Goal: Book appointment/travel/reservation

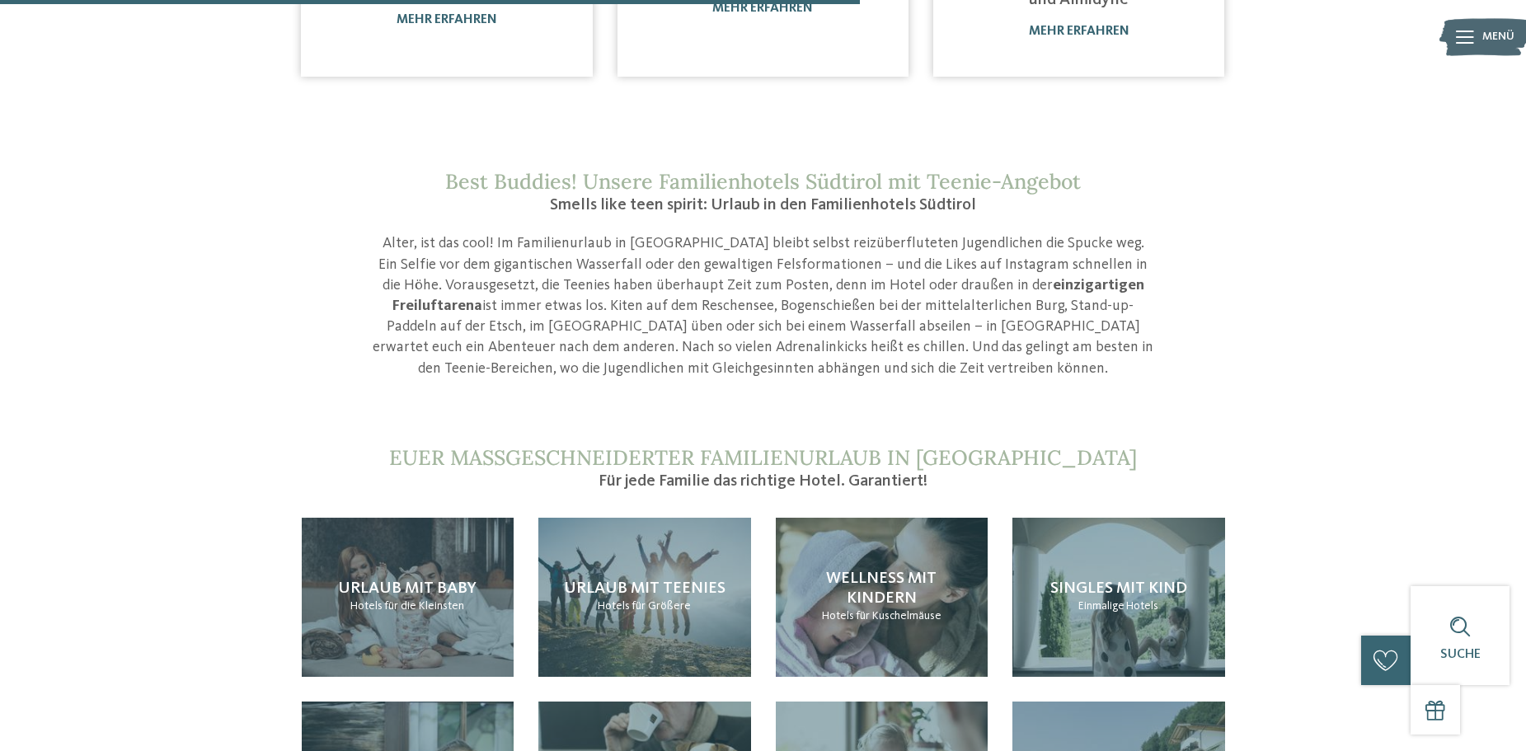
scroll to position [1484, 0]
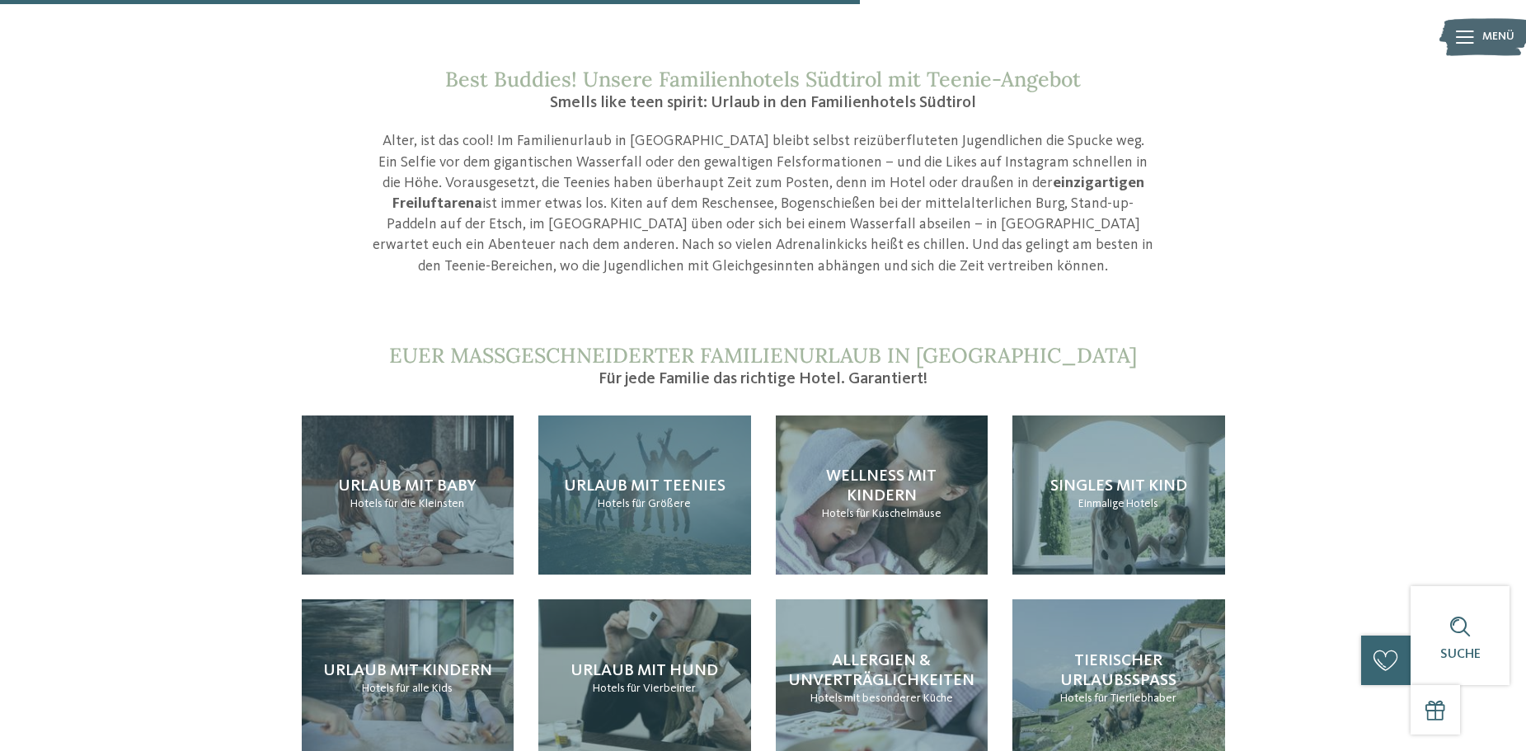
click at [676, 478] on span "Urlaub mit Teenies" at bounding box center [645, 486] width 162 height 16
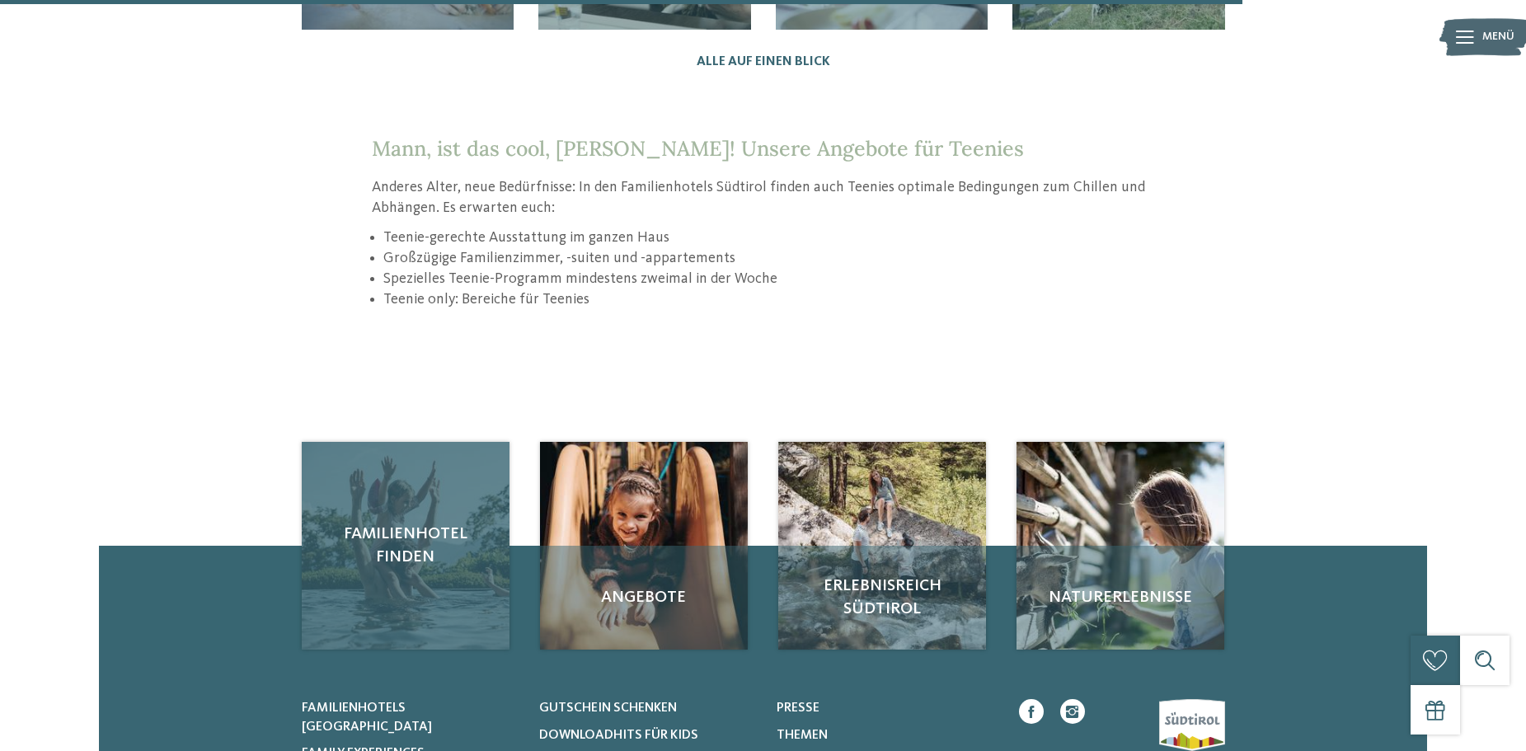
scroll to position [2309, 0]
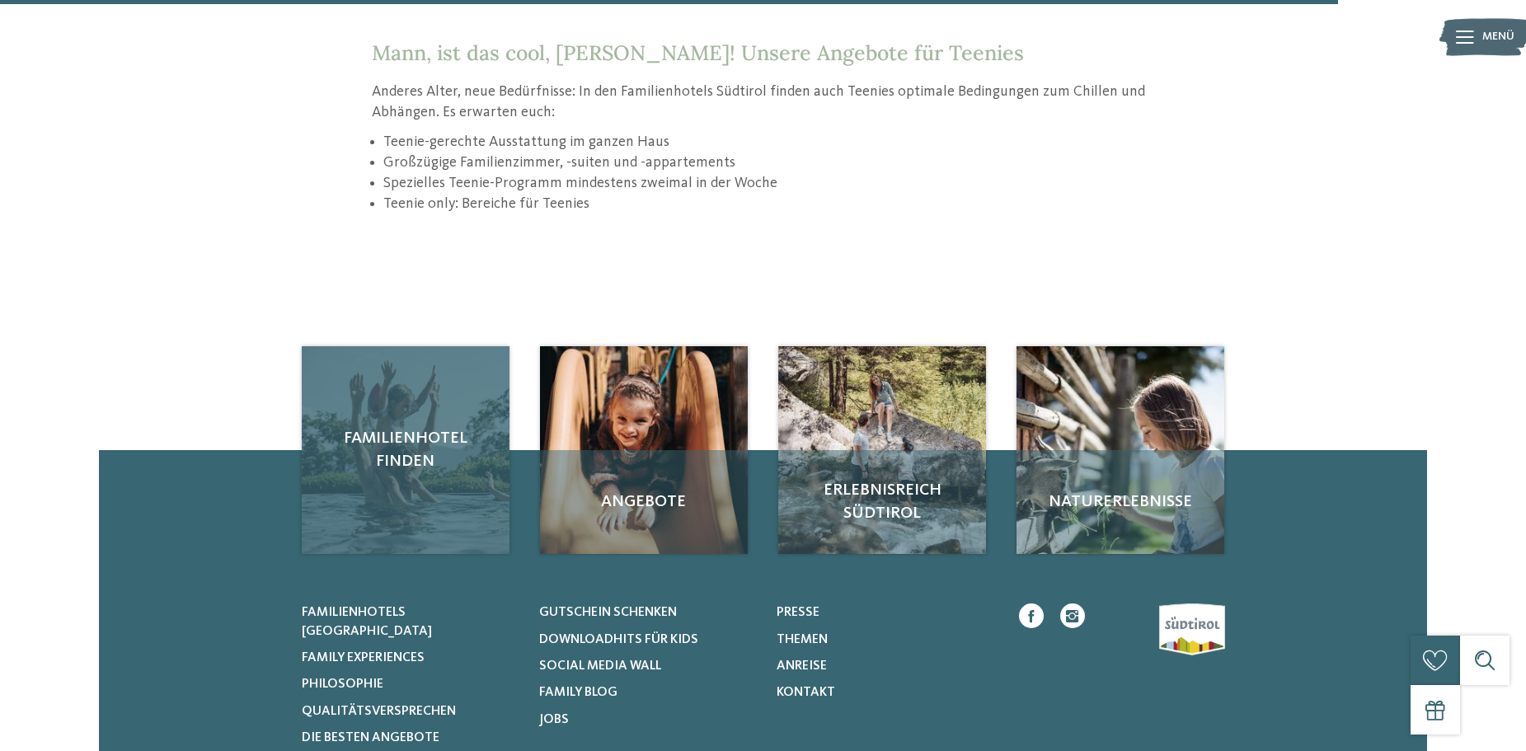
click at [404, 446] on div "Familienhotel finden" at bounding box center [406, 450] width 208 height 208
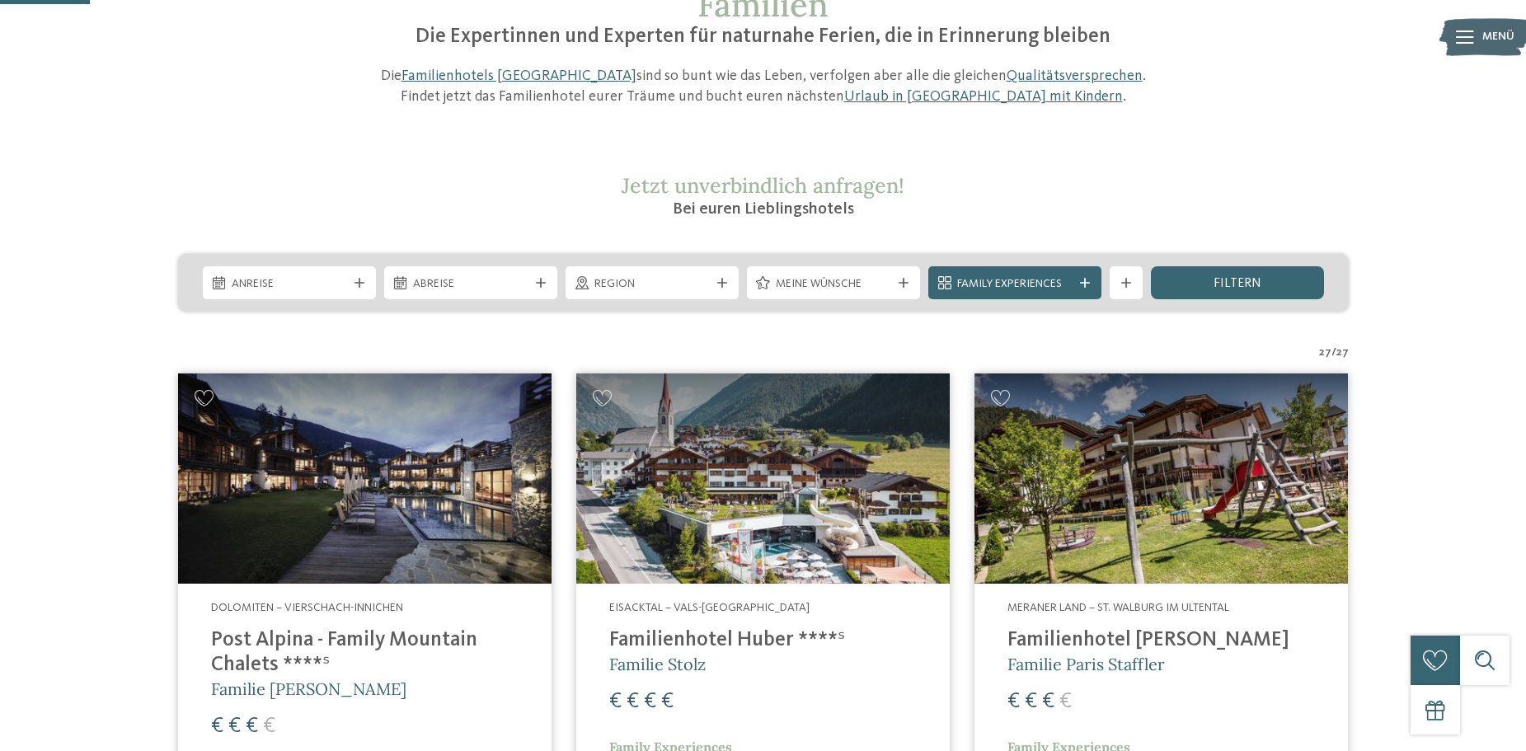
scroll to position [330, 0]
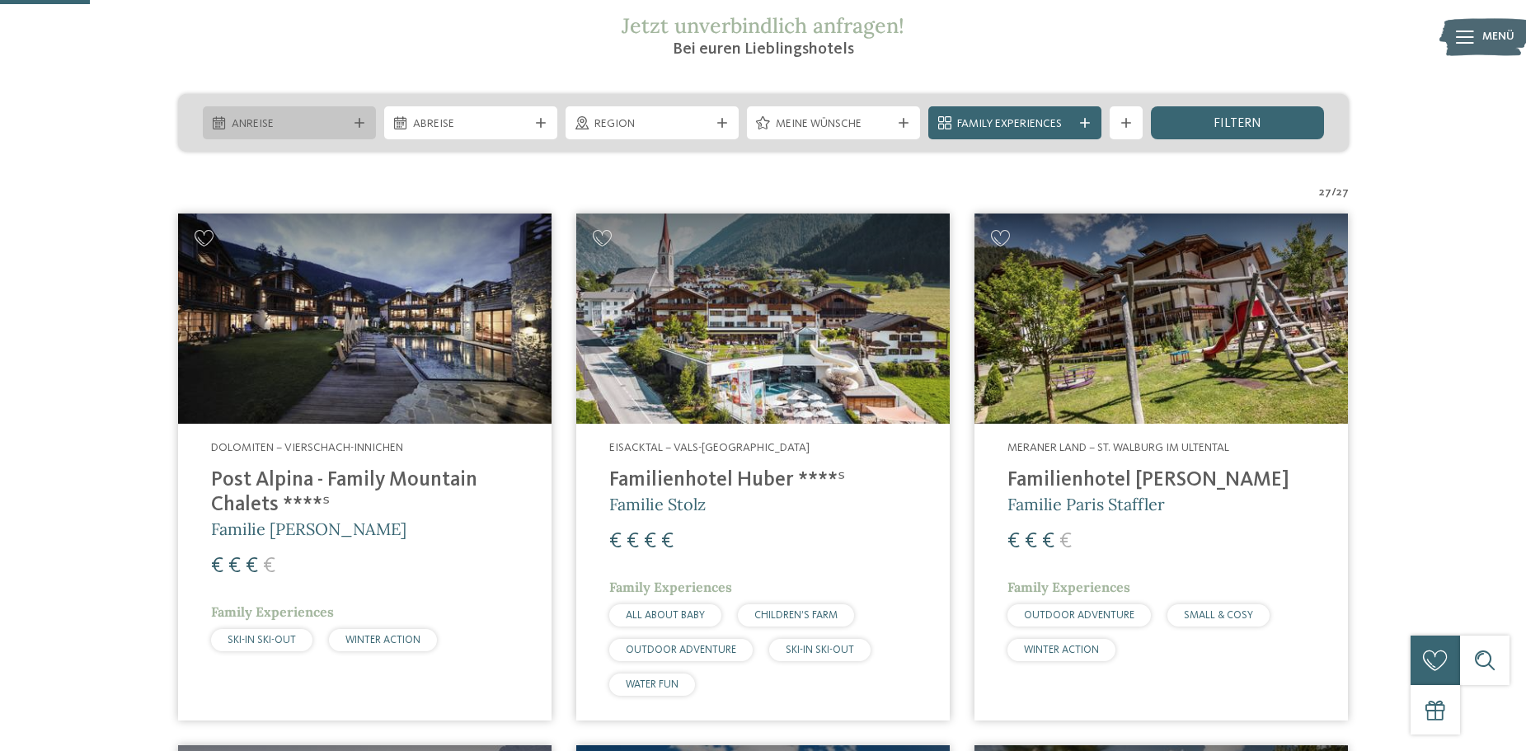
click at [372, 115] on div "Anreise" at bounding box center [289, 122] width 173 height 33
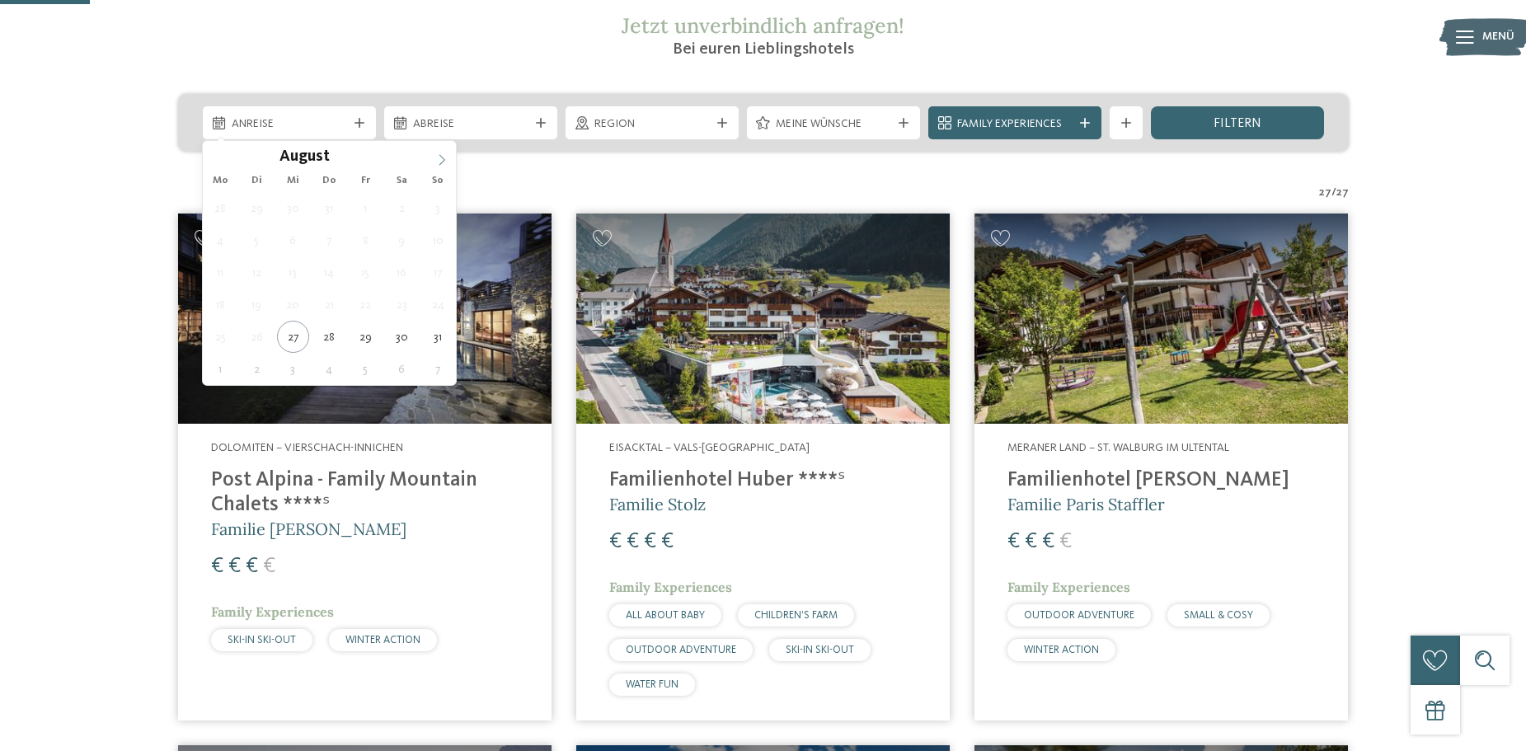
click at [443, 165] on icon at bounding box center [442, 160] width 12 height 12
type div "05.09.2025"
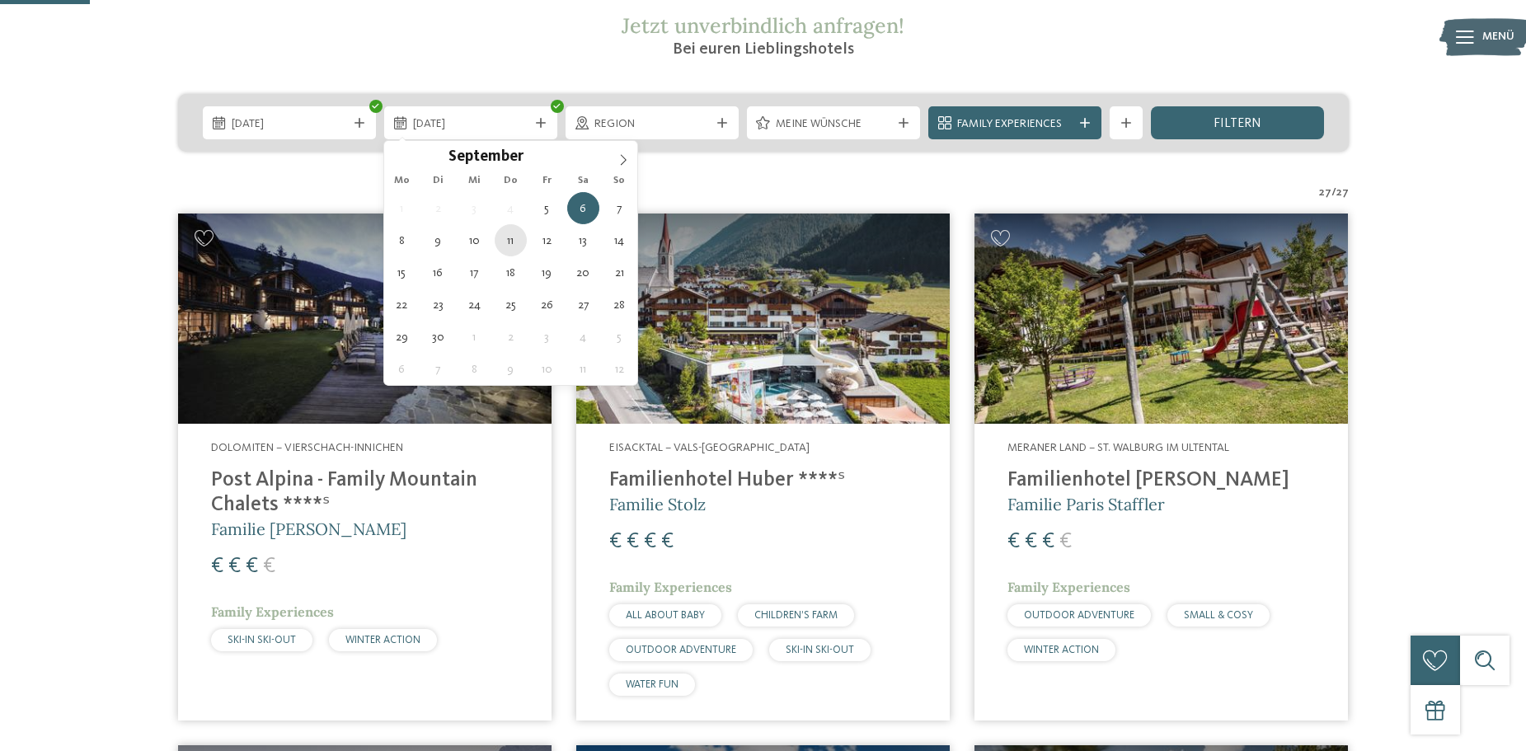
type div "11.09.2025"
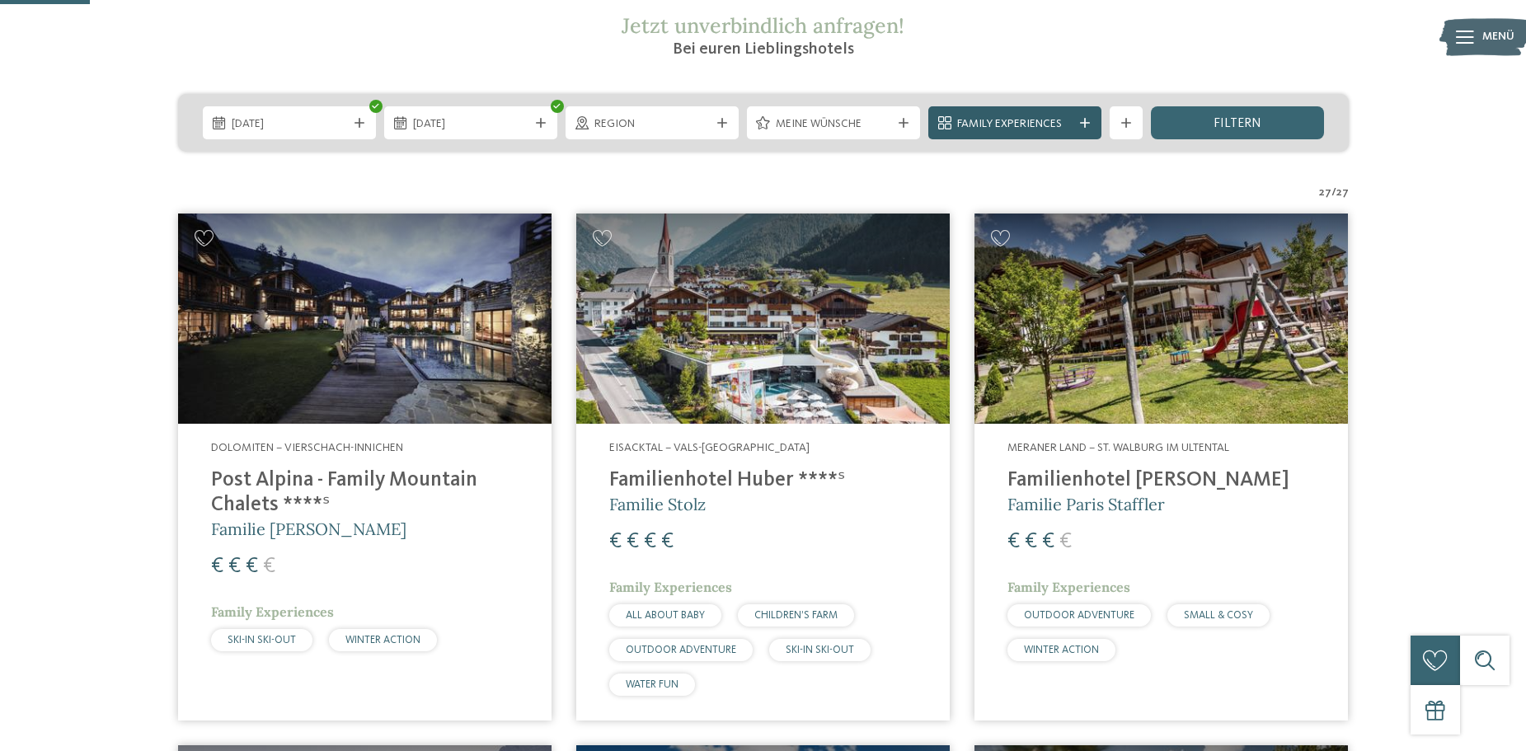
click at [1086, 124] on icon at bounding box center [1085, 123] width 10 height 10
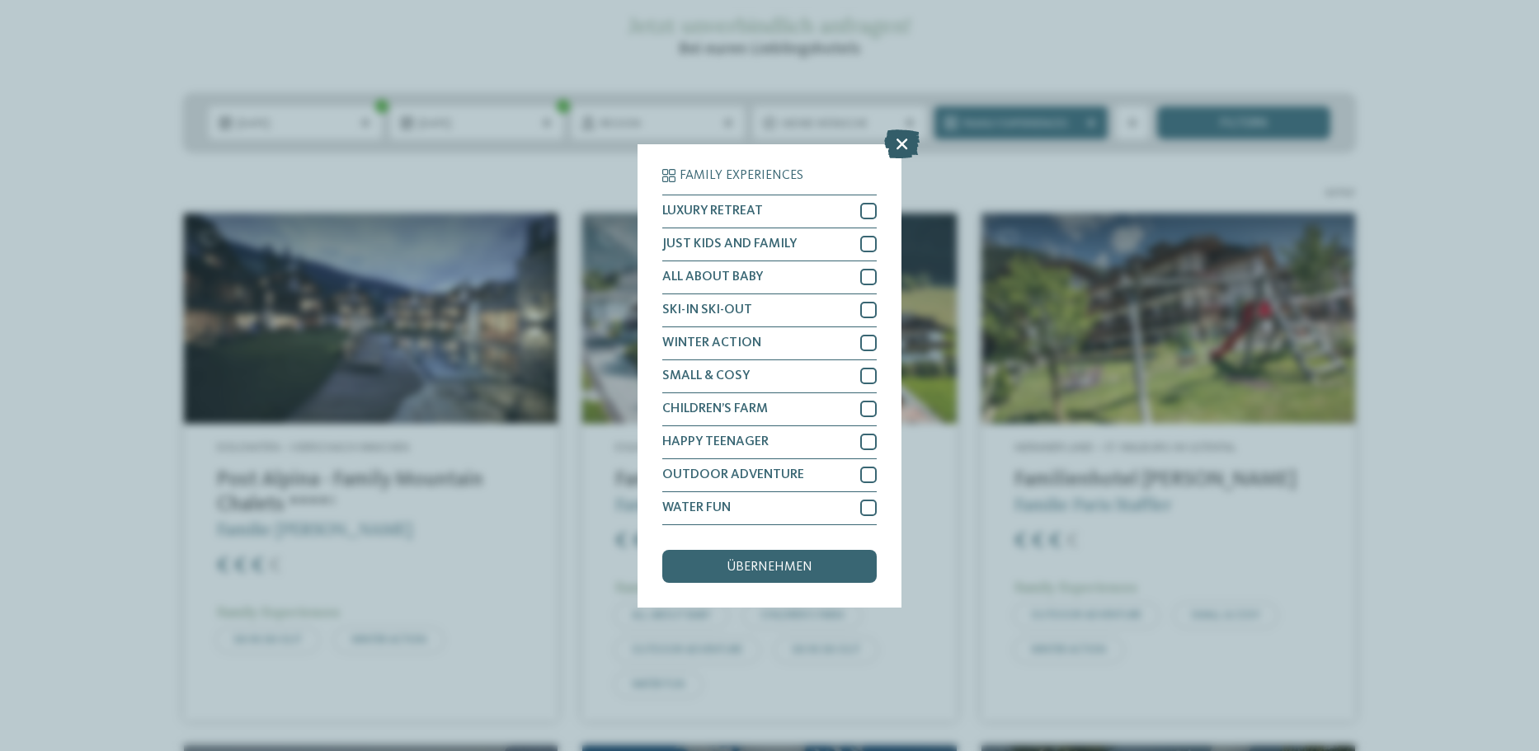
click at [903, 143] on icon at bounding box center [901, 143] width 35 height 29
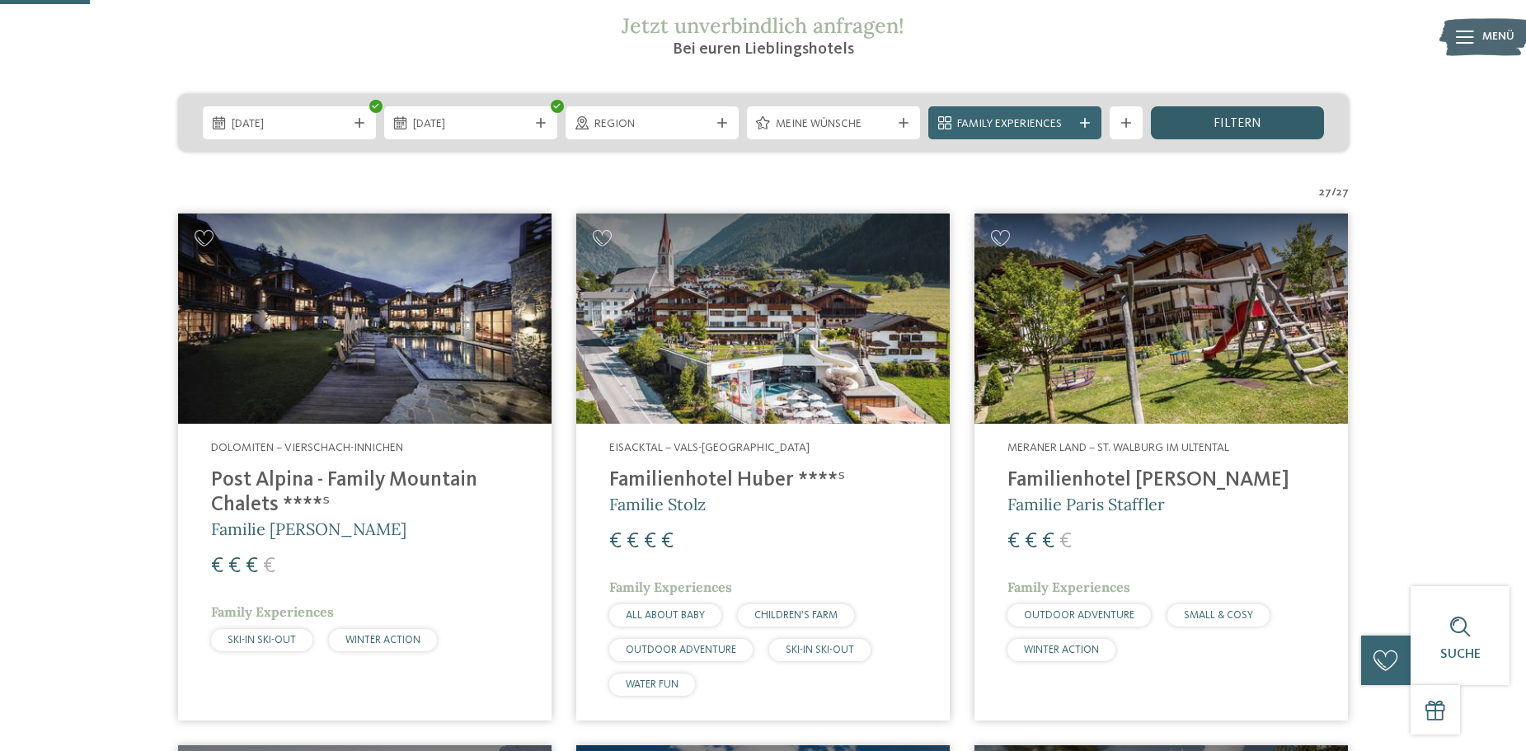
click at [1260, 120] on span "filtern" at bounding box center [1238, 123] width 48 height 13
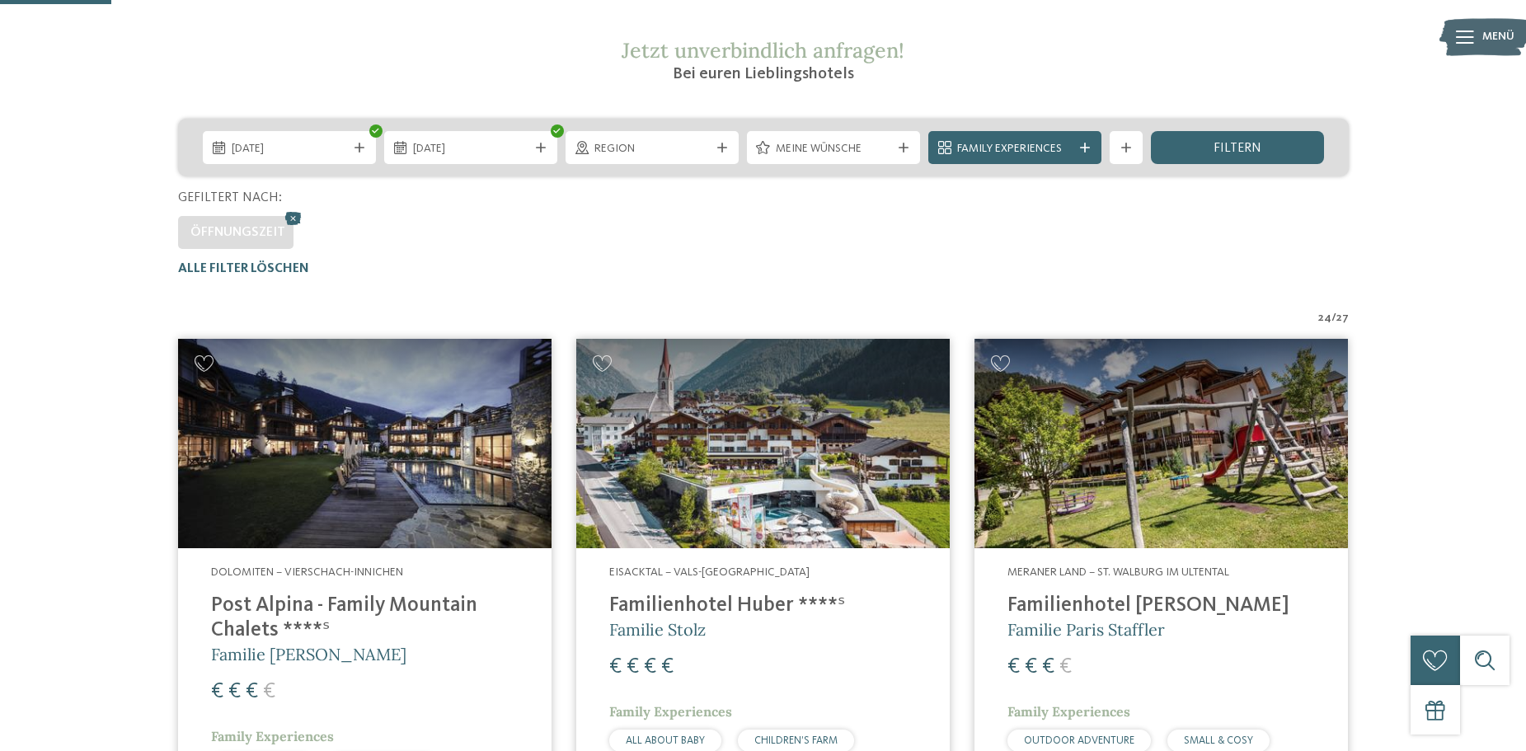
scroll to position [293, 0]
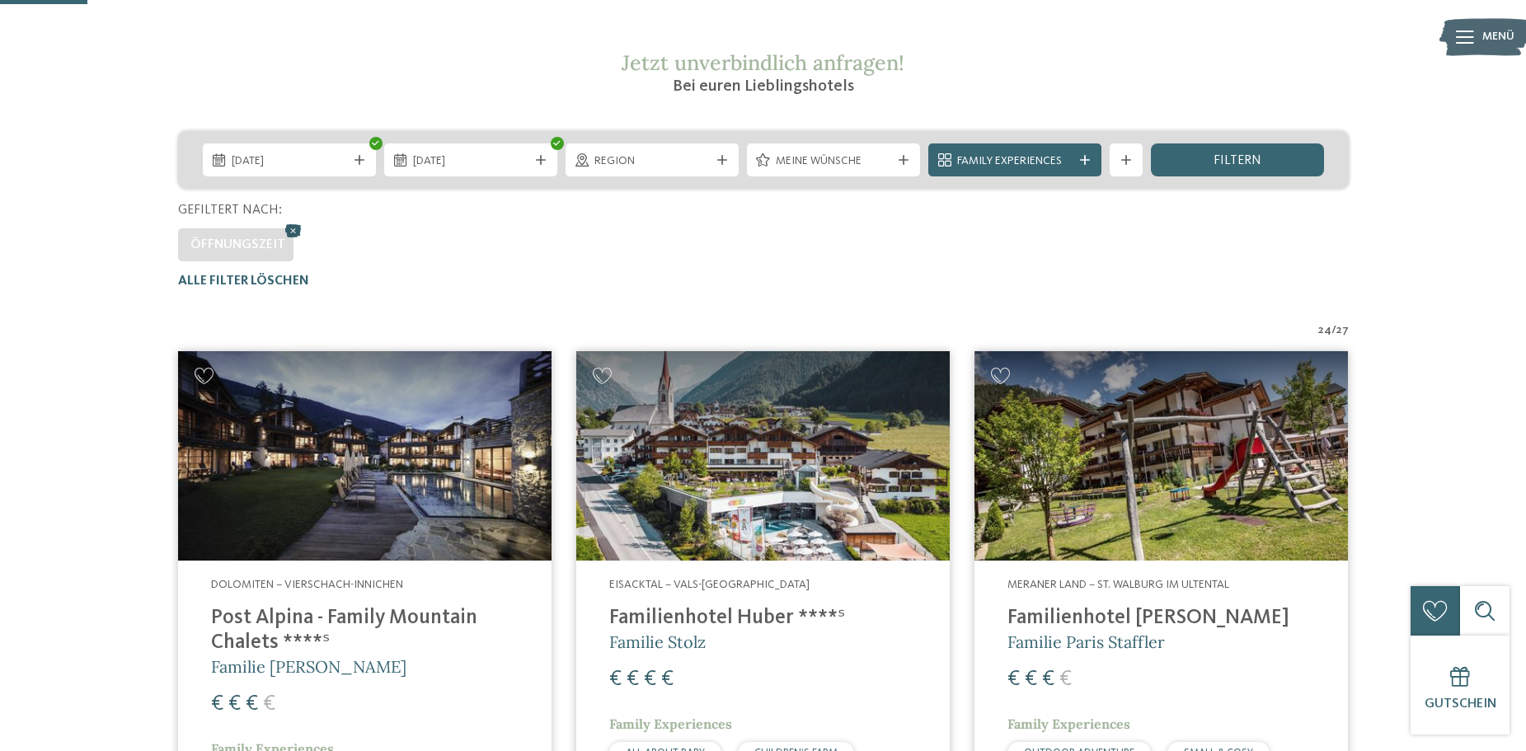
click at [296, 229] on icon at bounding box center [293, 230] width 25 height 21
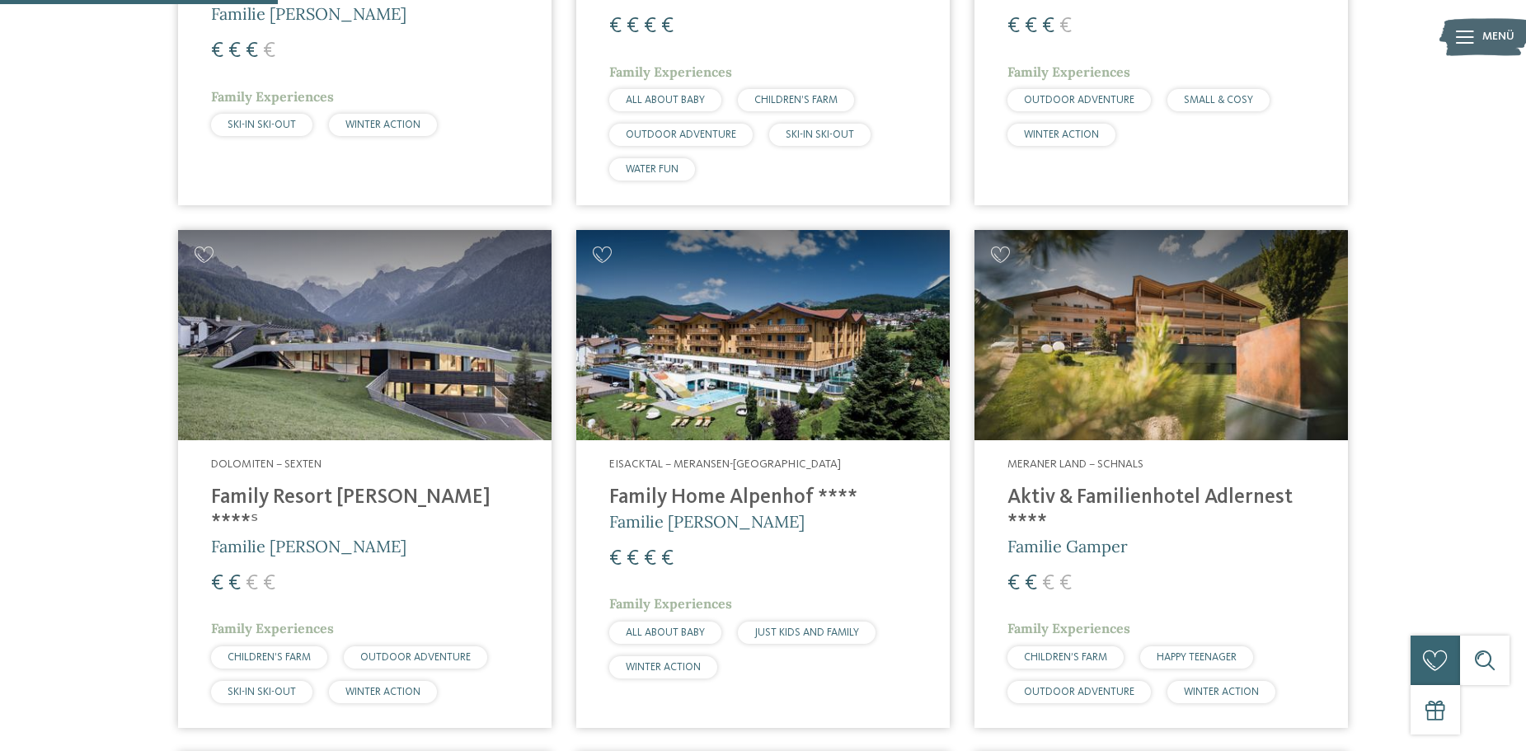
scroll to position [1017, 0]
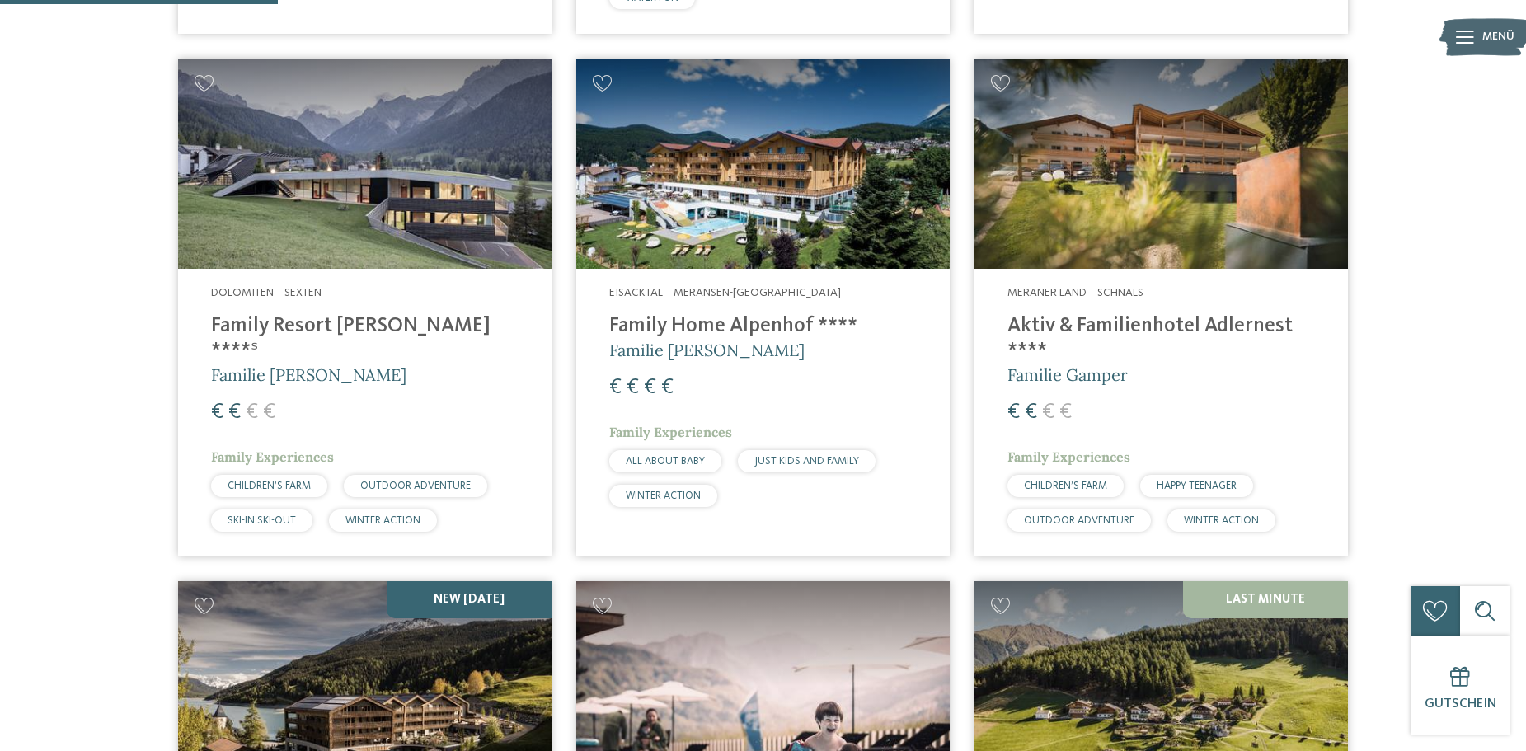
click at [705, 319] on h4 "Family Home Alpenhof ****" at bounding box center [763, 326] width 308 height 25
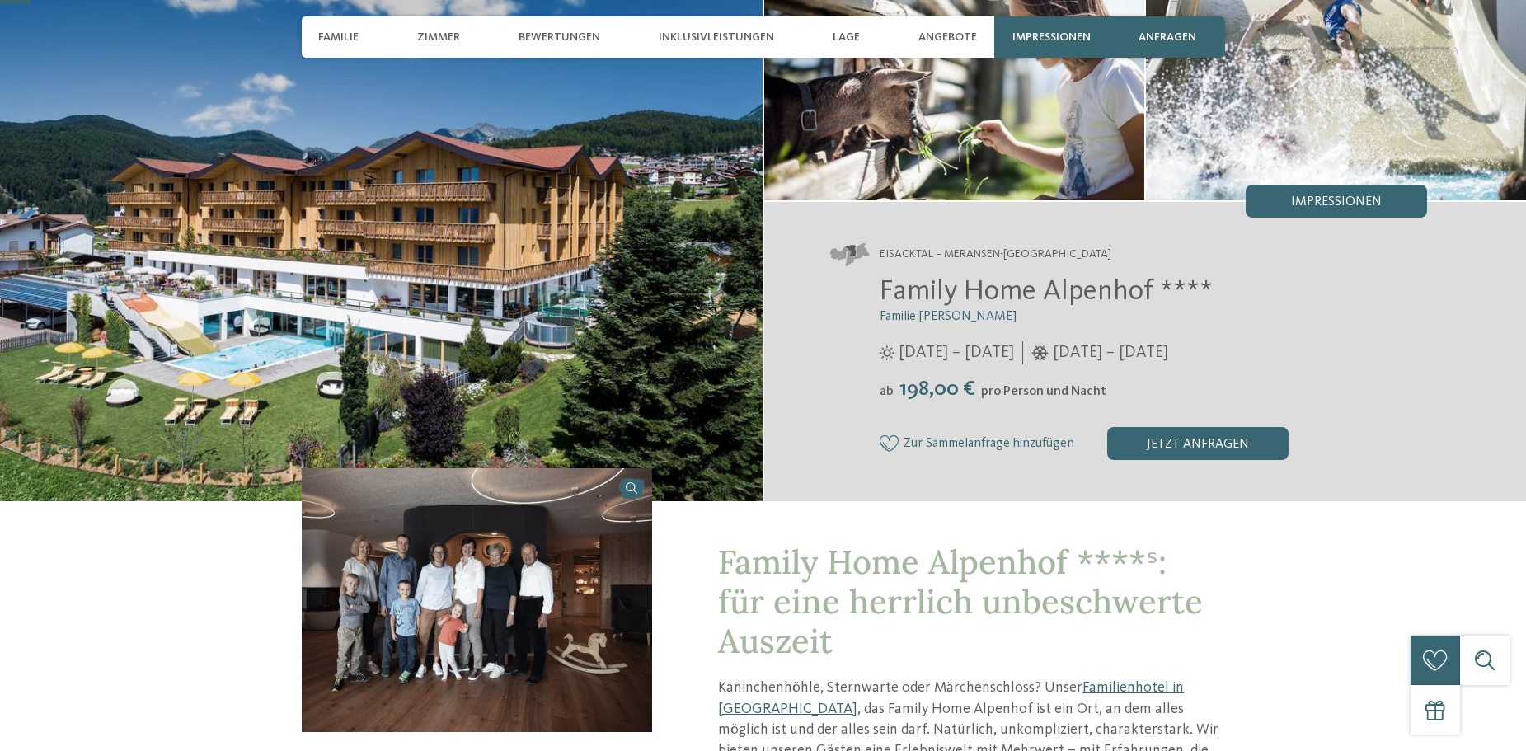
scroll to position [330, 0]
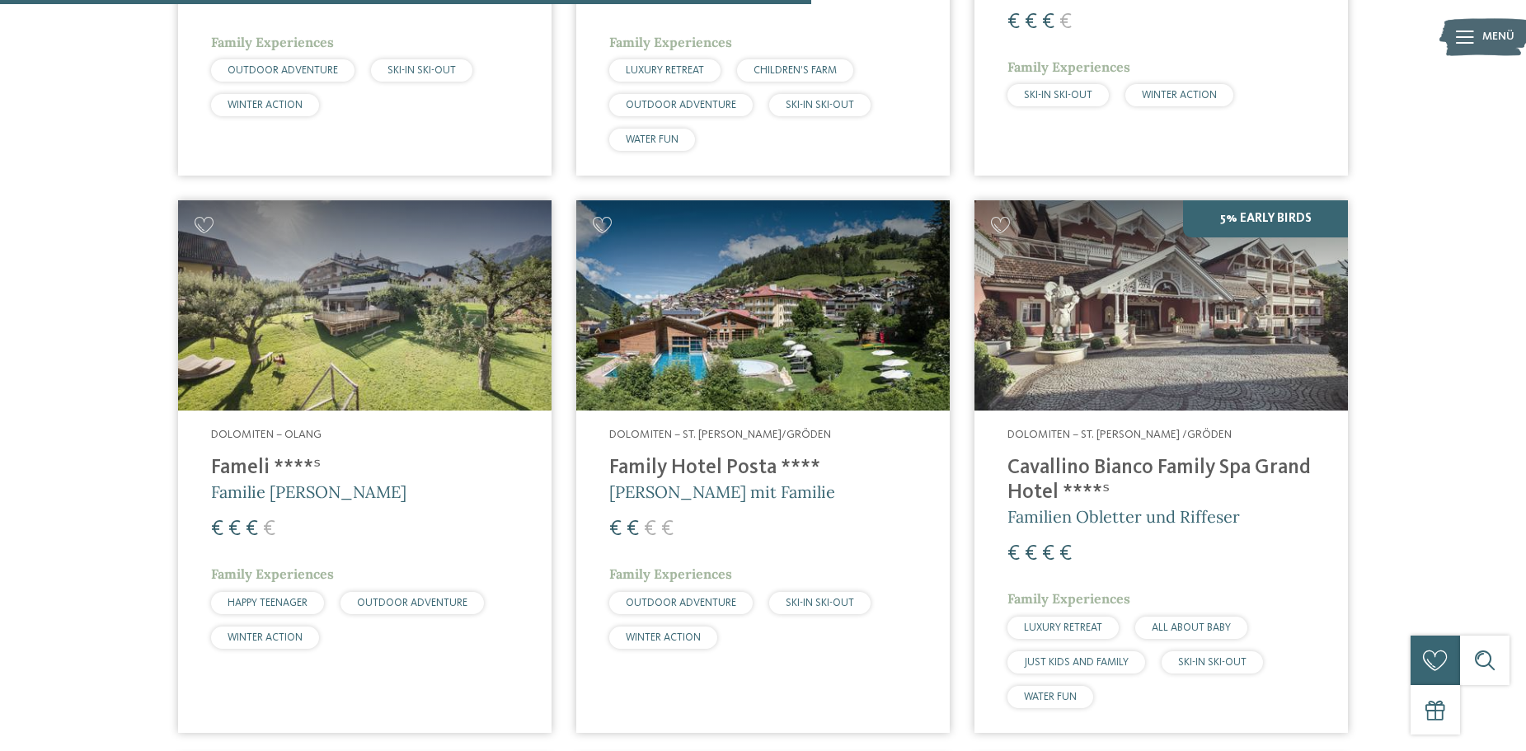
scroll to position [3051, 0]
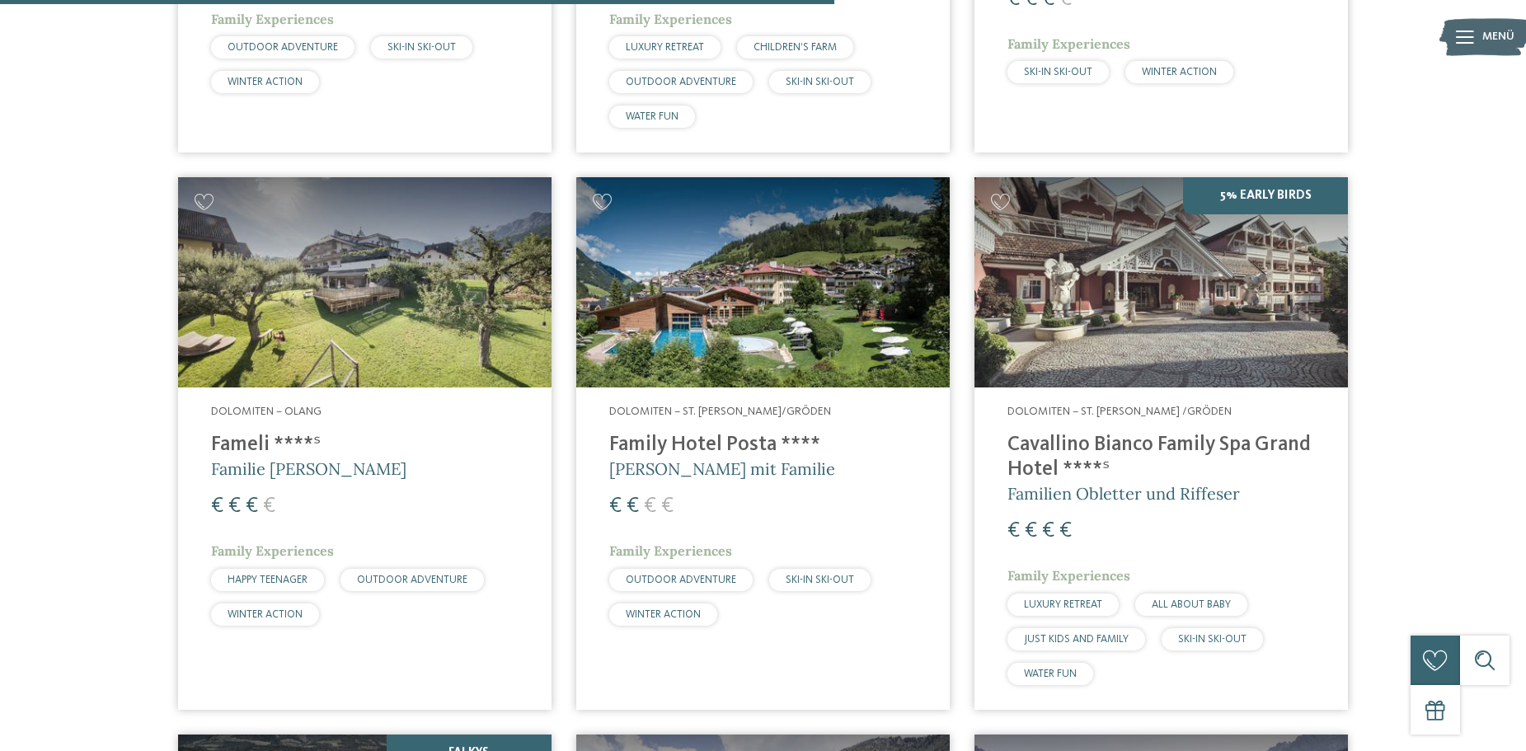
click at [706, 439] on h4 "Family Hotel Posta ****" at bounding box center [763, 445] width 308 height 25
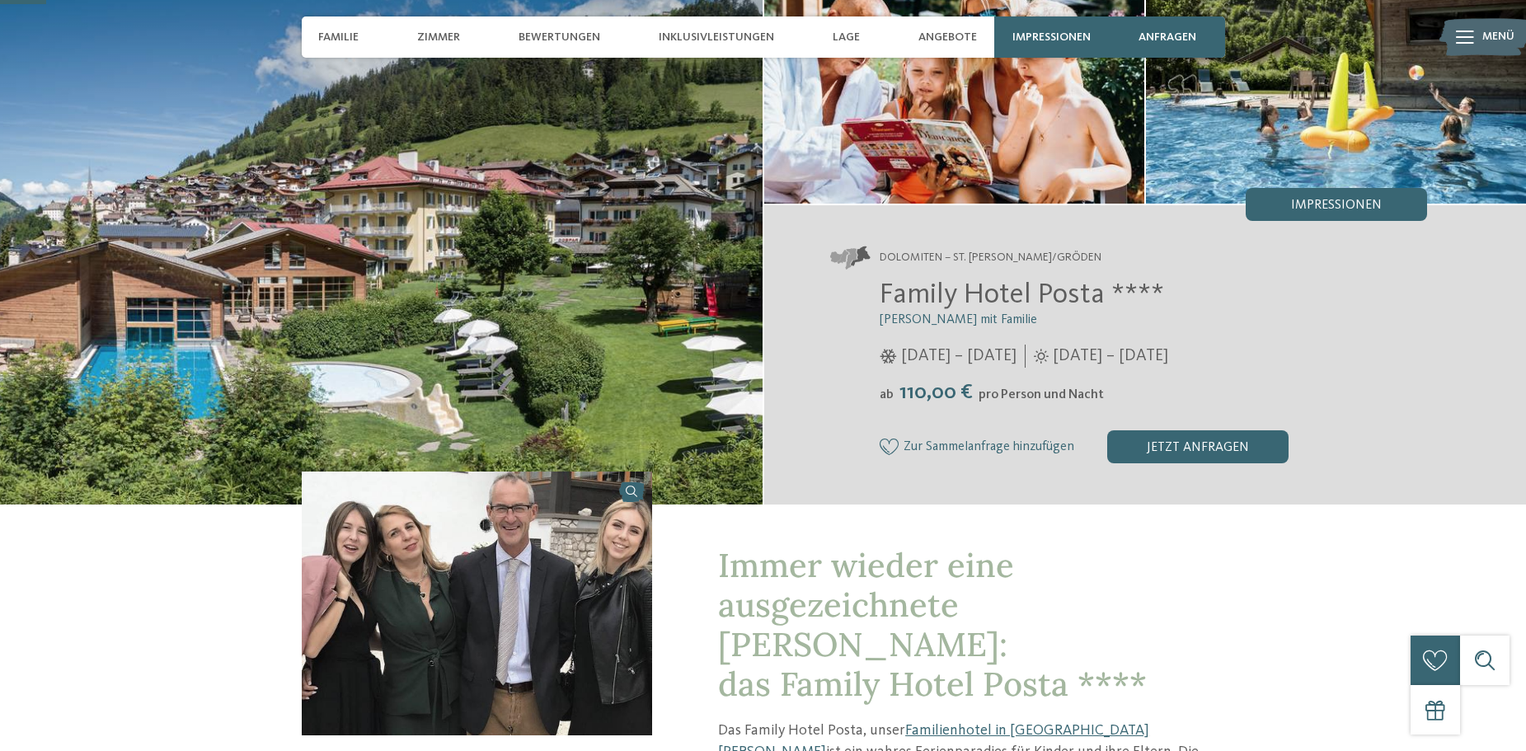
scroll to position [165, 0]
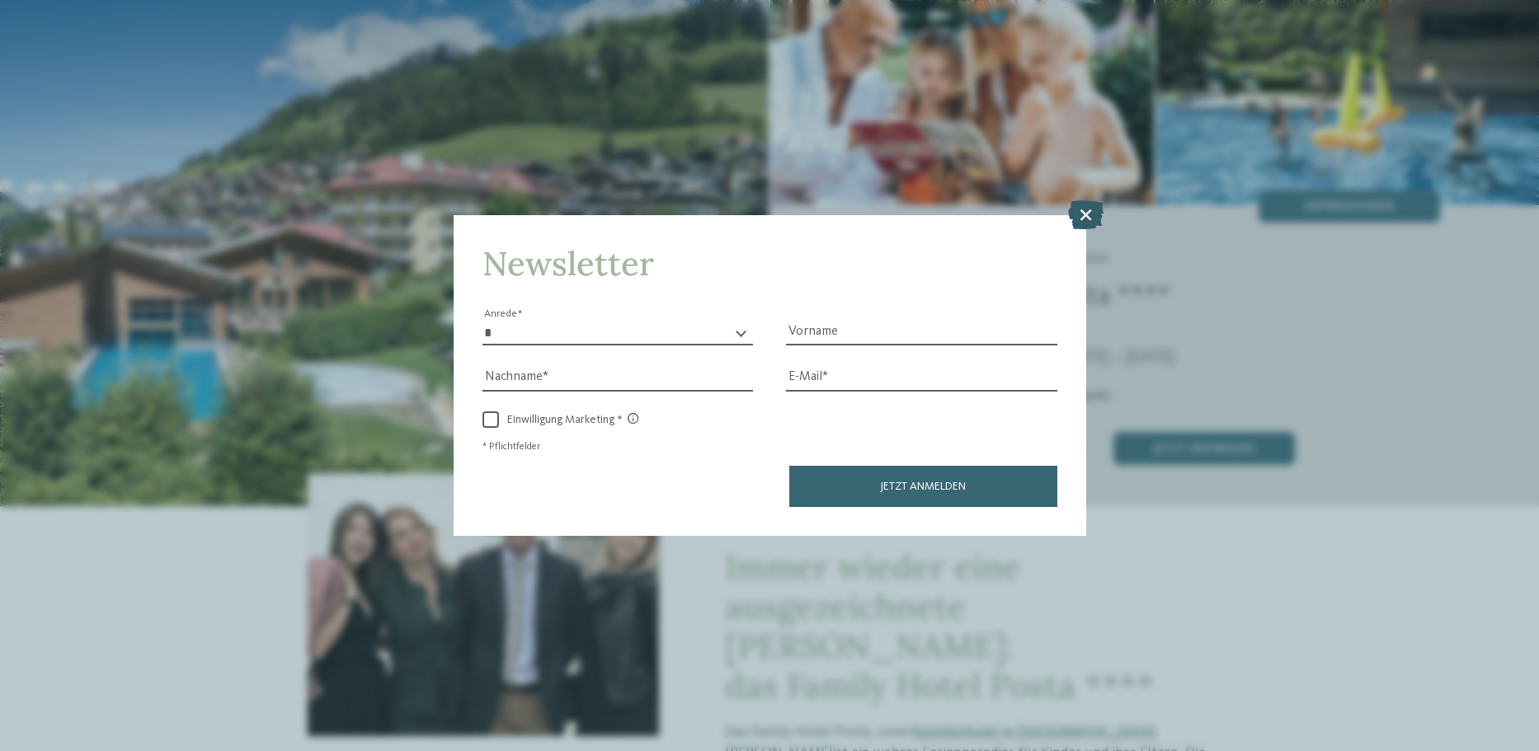
click at [1079, 204] on icon at bounding box center [1085, 214] width 35 height 29
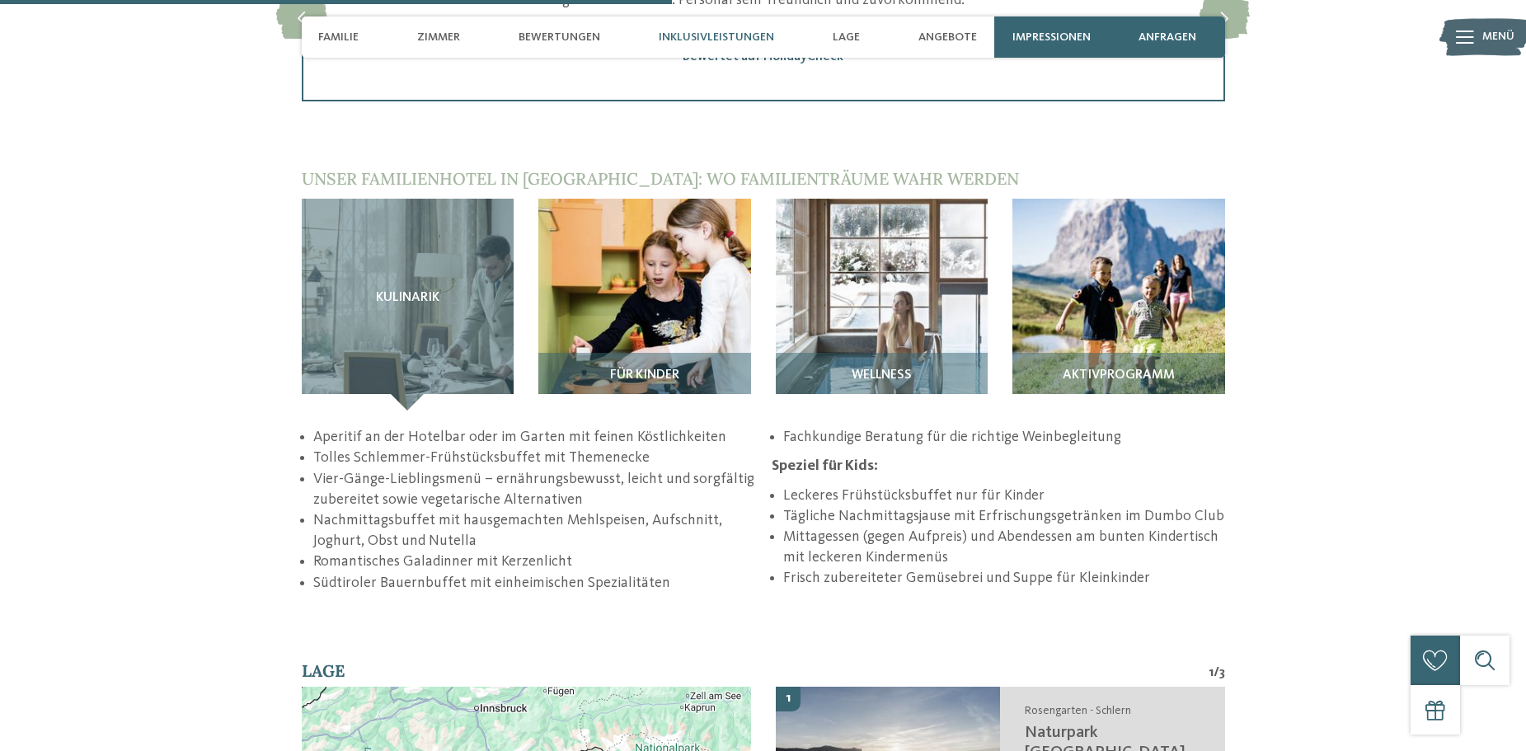
scroll to position [2391, 0]
